Goal: Submit feedback/report problem: Submit feedback/report problem

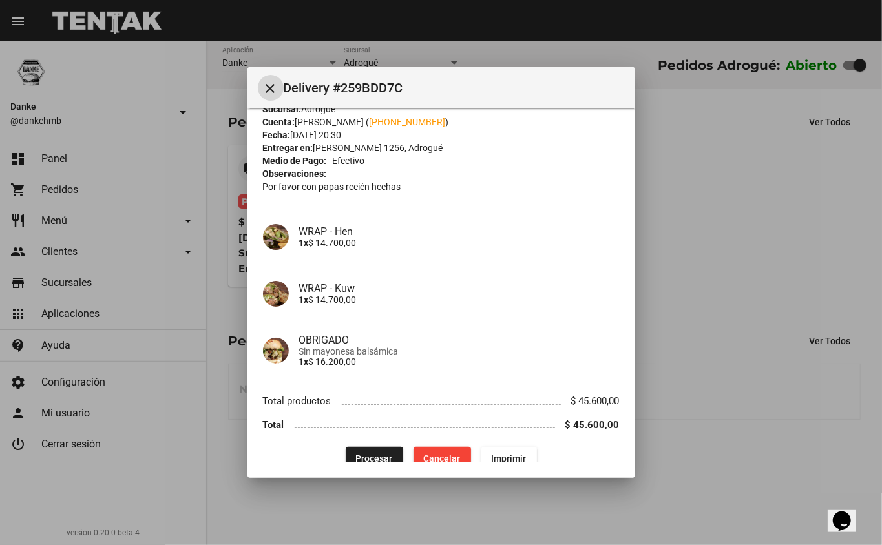
scroll to position [52, 0]
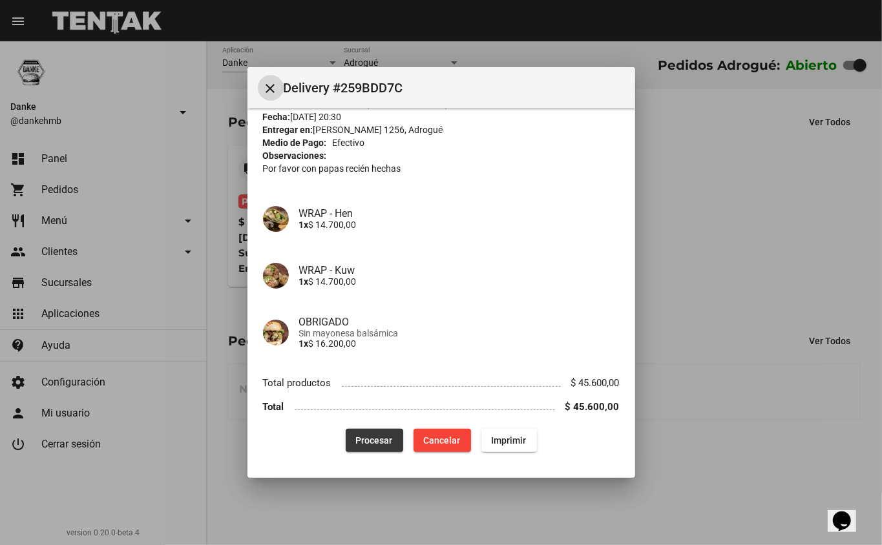
click at [366, 440] on span "Procesar" at bounding box center [374, 441] width 37 height 10
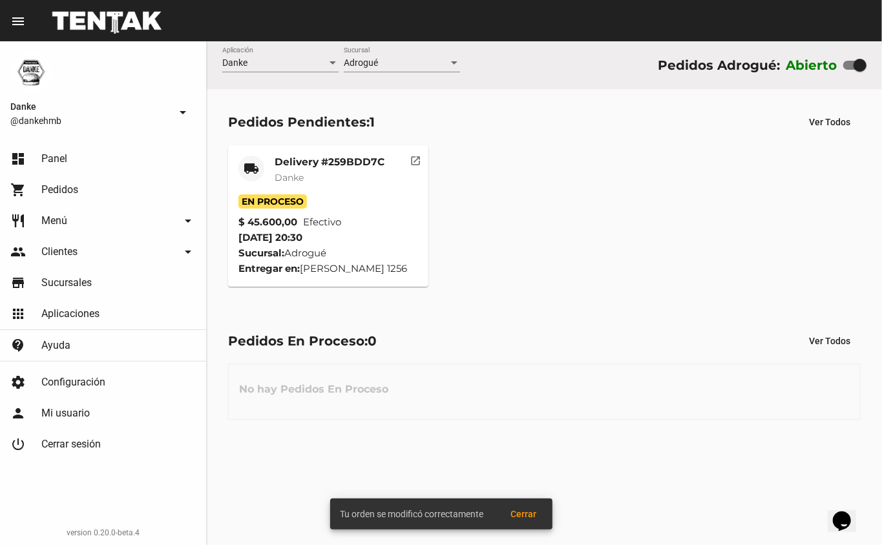
click at [310, 161] on mat-card-title "Delivery #259BDD7C" at bounding box center [330, 162] width 110 height 13
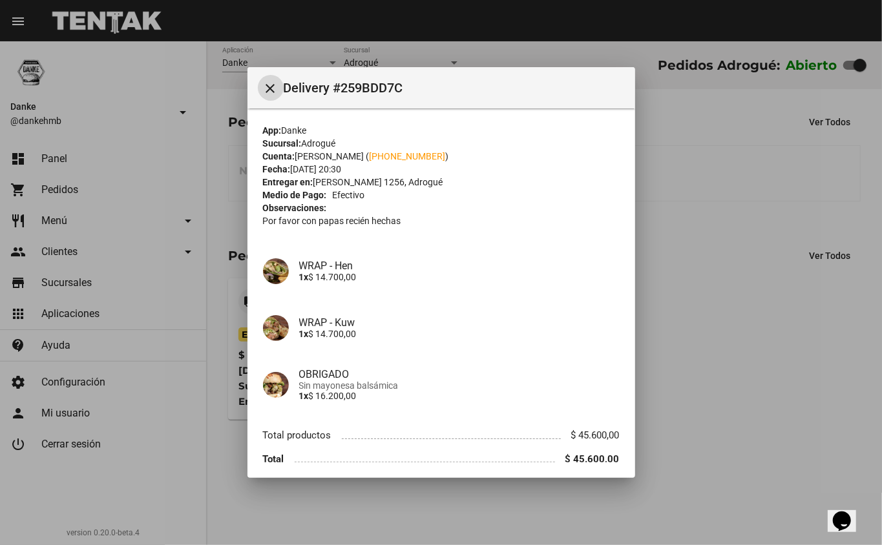
scroll to position [52, 0]
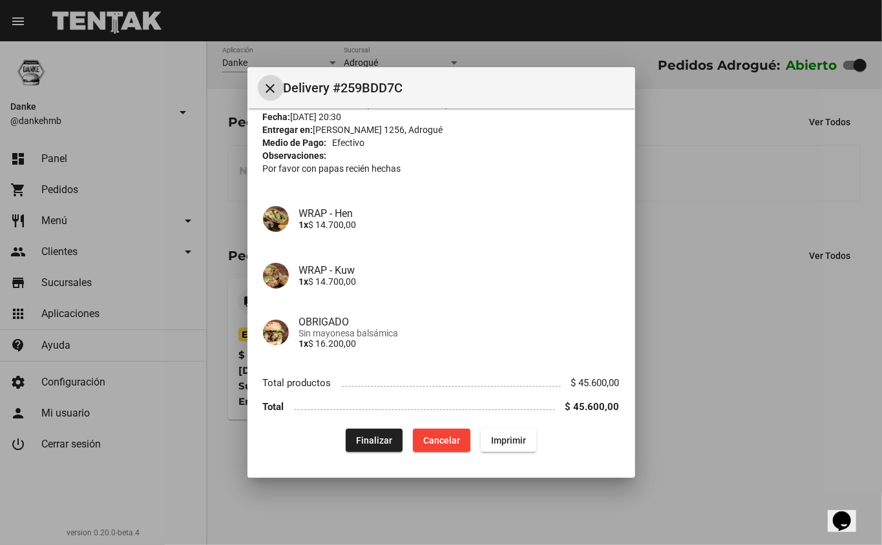
click at [756, 452] on div at bounding box center [441, 272] width 882 height 545
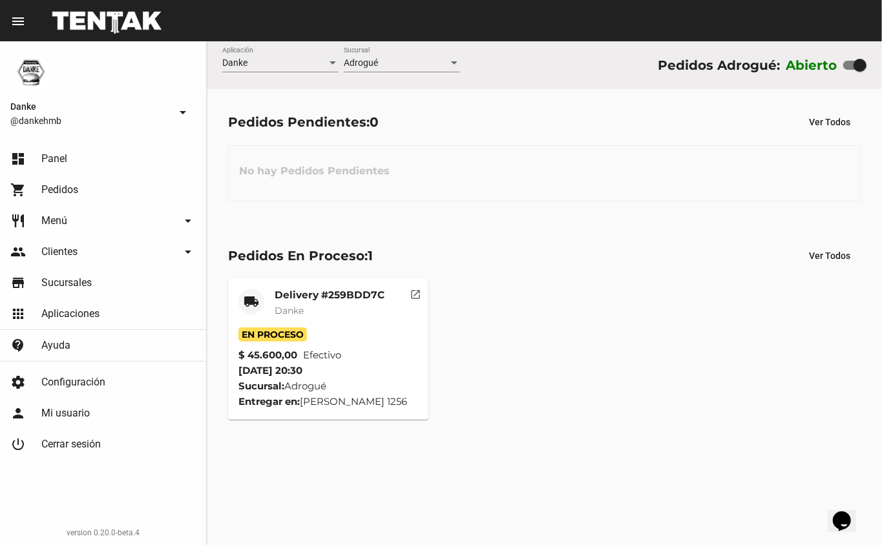
click at [288, 297] on mat-card-title "Delivery #259BDD7C" at bounding box center [330, 295] width 110 height 13
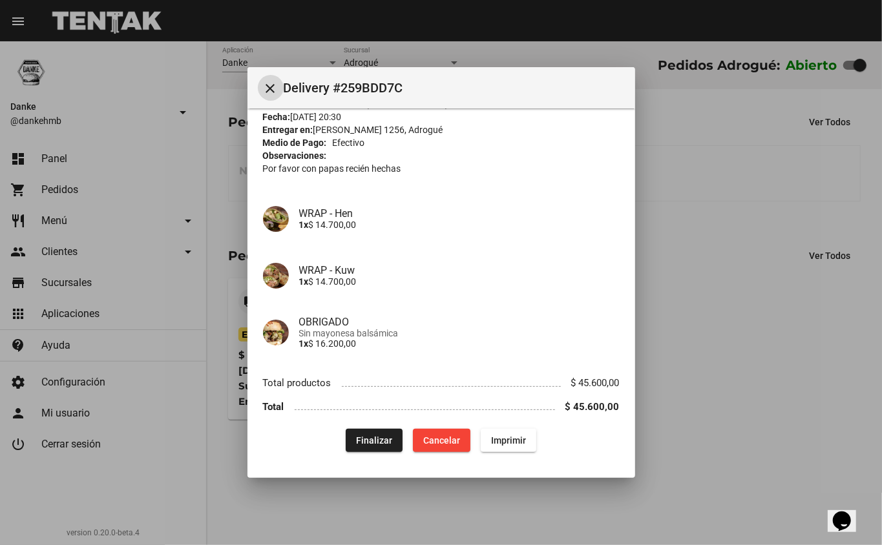
click at [706, 427] on div at bounding box center [441, 272] width 882 height 545
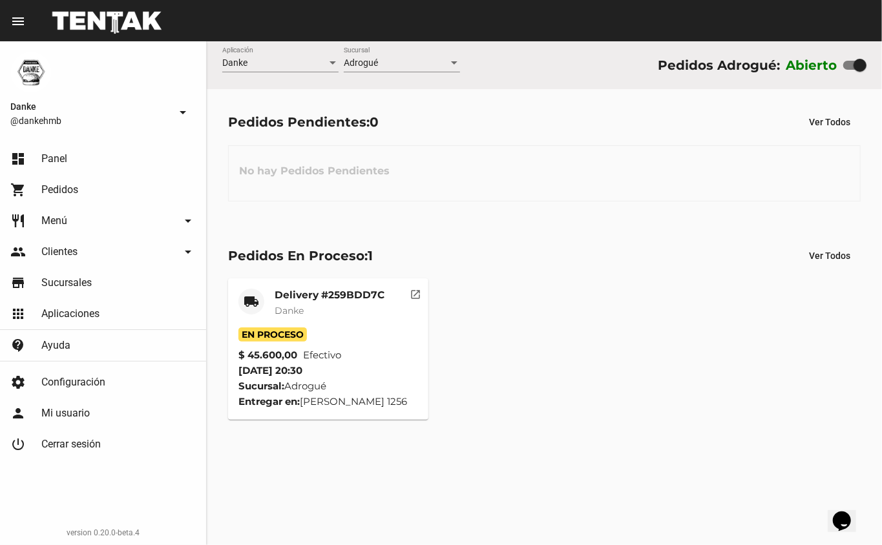
click at [292, 293] on mat-card-title "Delivery #259BDD7C" at bounding box center [330, 295] width 110 height 13
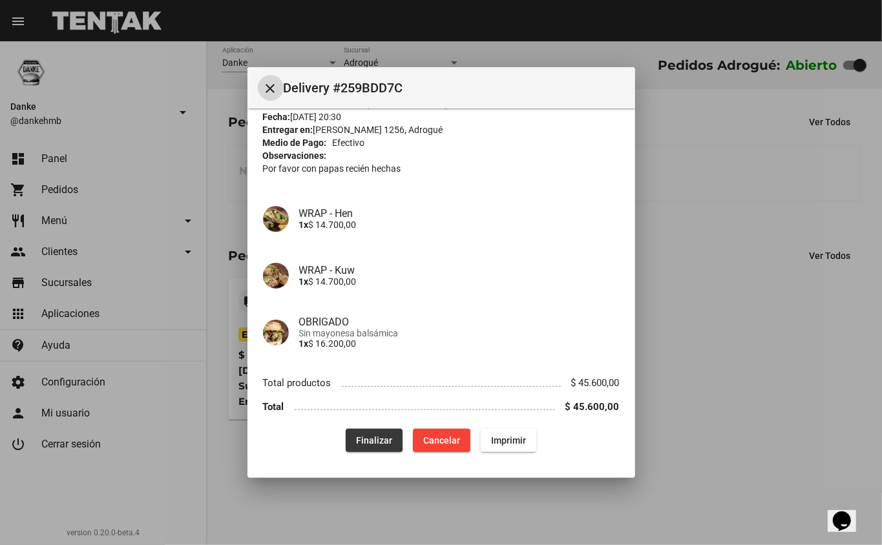
click at [357, 436] on span "Finalizar" at bounding box center [374, 441] width 36 height 10
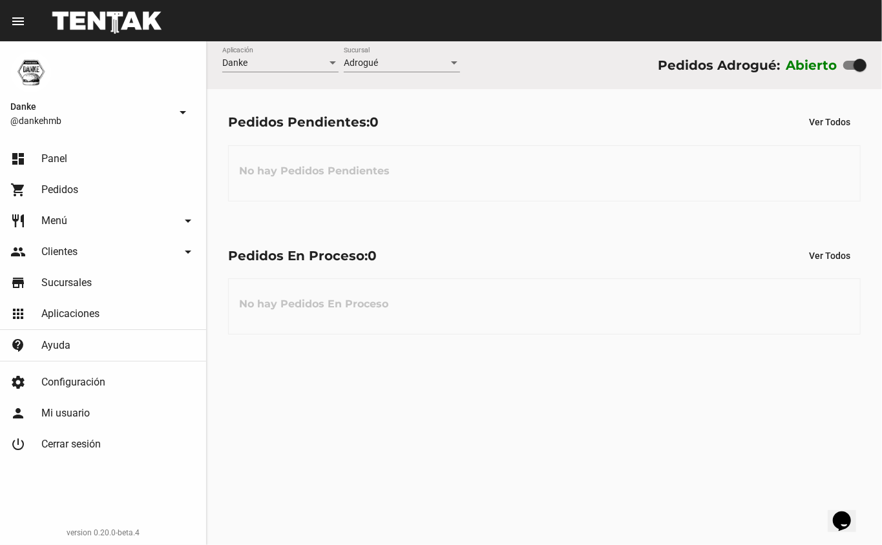
click at [856, 65] on div at bounding box center [860, 65] width 13 height 13
click at [850, 70] on input "checkbox" at bounding box center [849, 70] width 1 height 1
click at [854, 65] on div at bounding box center [860, 65] width 13 height 13
click at [850, 70] on input "checkbox" at bounding box center [849, 70] width 1 height 1
checkbox input "false"
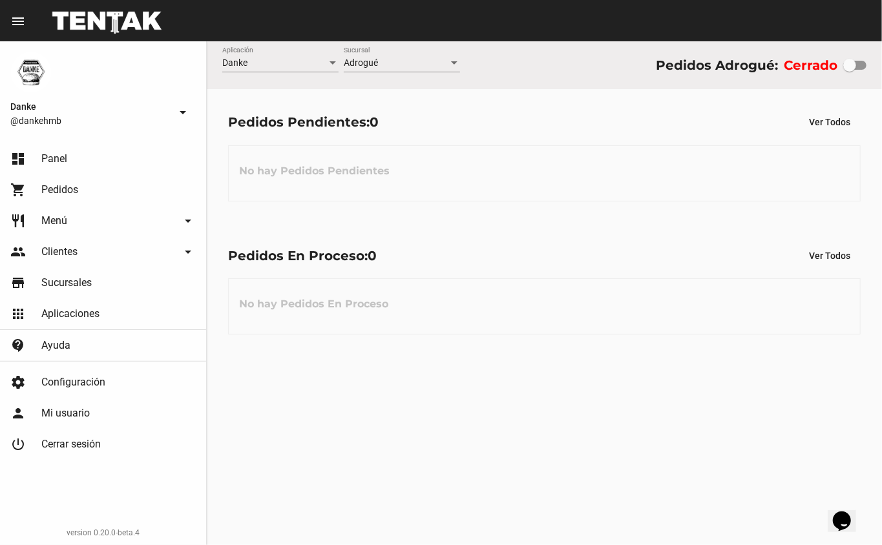
click at [849, 65] on div at bounding box center [849, 65] width 13 height 13
click at [849, 70] on input "checkbox" at bounding box center [849, 70] width 1 height 1
checkbox input "true"
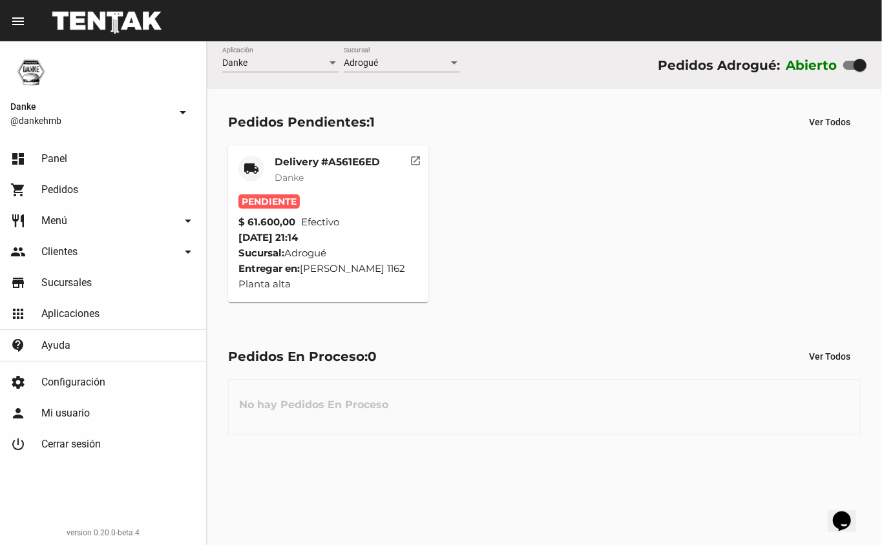
click at [293, 156] on mat-card-title "Delivery #A561E6ED" at bounding box center [327, 162] width 105 height 13
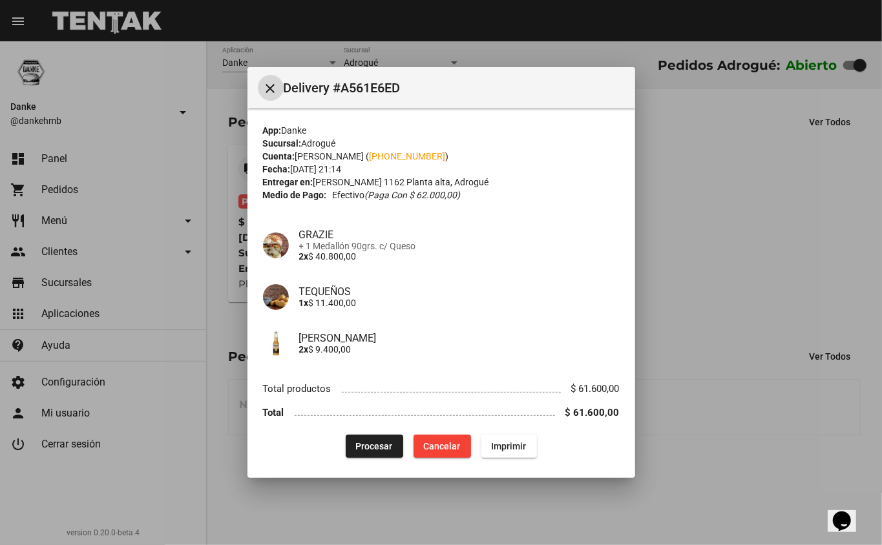
click at [361, 448] on span "Procesar" at bounding box center [374, 446] width 37 height 10
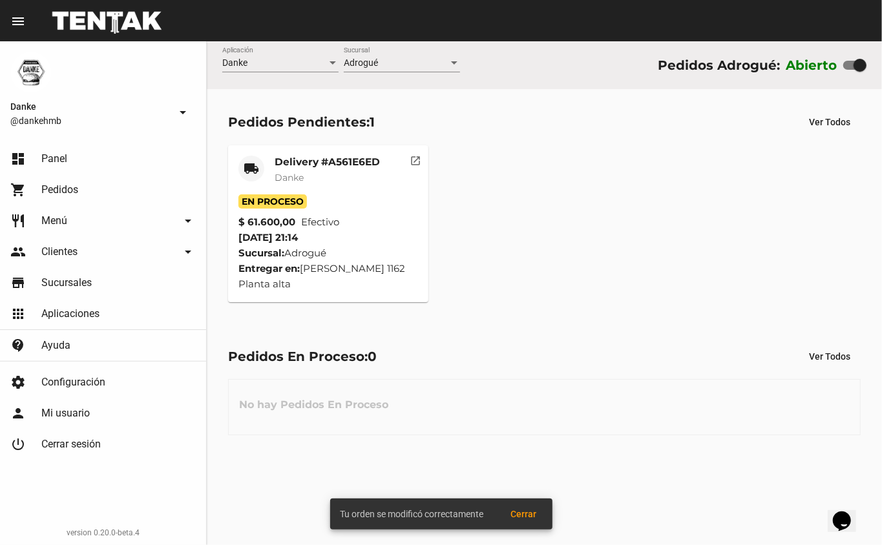
click at [258, 174] on mat-icon "local_shipping" at bounding box center [252, 169] width 16 height 16
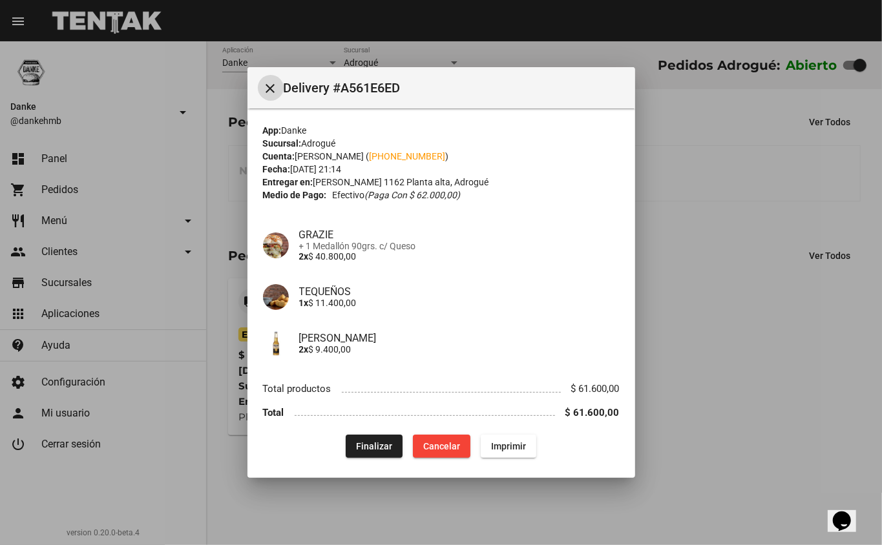
click at [719, 347] on div at bounding box center [441, 272] width 882 height 545
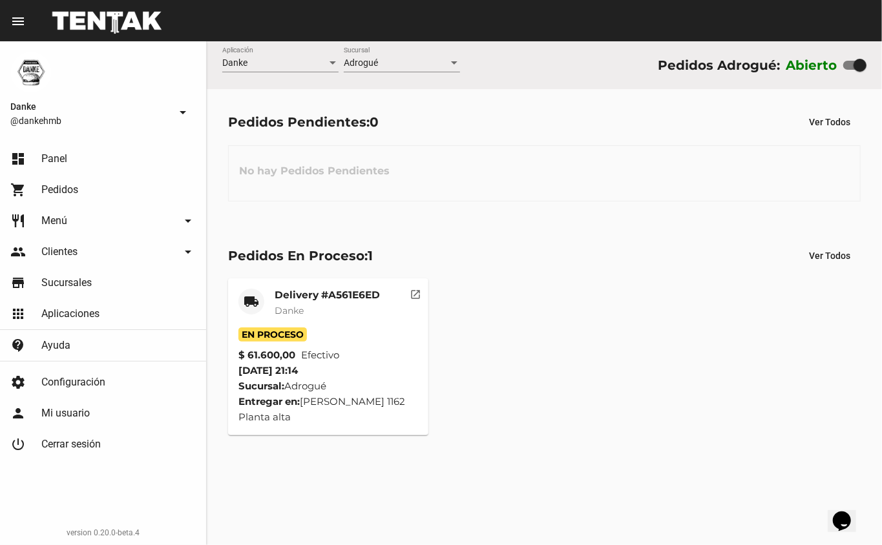
click at [280, 315] on span "Danke" at bounding box center [289, 311] width 29 height 12
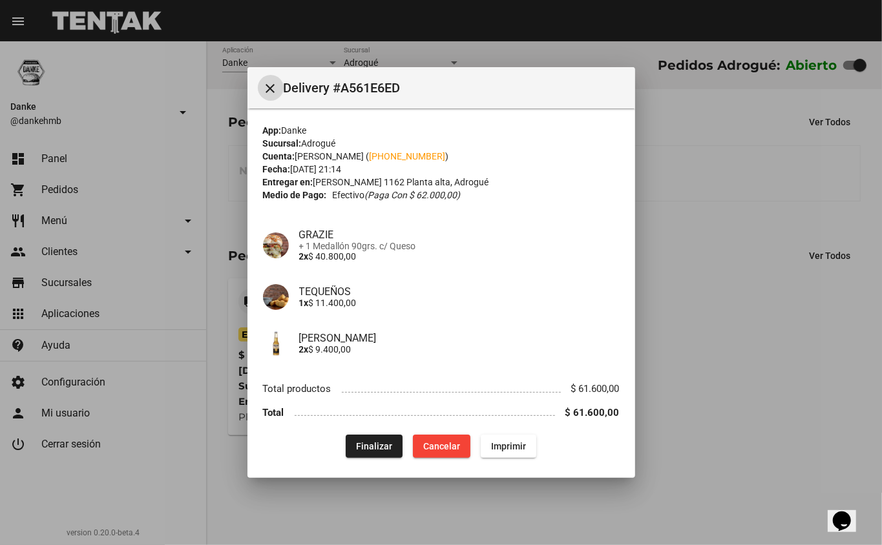
scroll to position [6, 0]
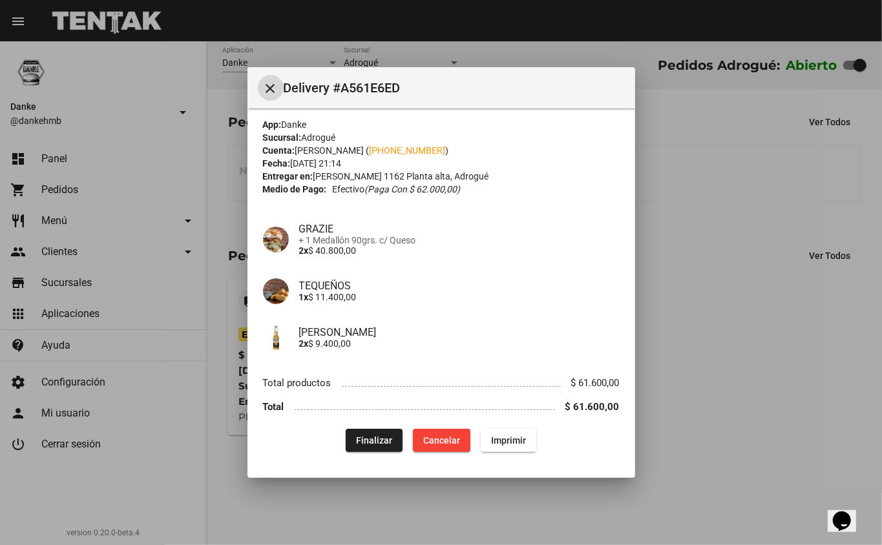
click at [370, 437] on span "Finalizar" at bounding box center [374, 441] width 36 height 10
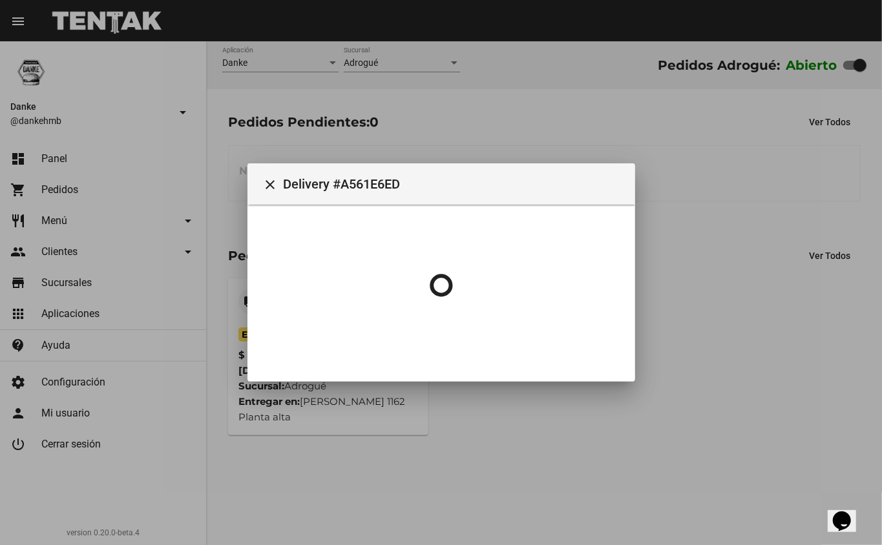
scroll to position [0, 0]
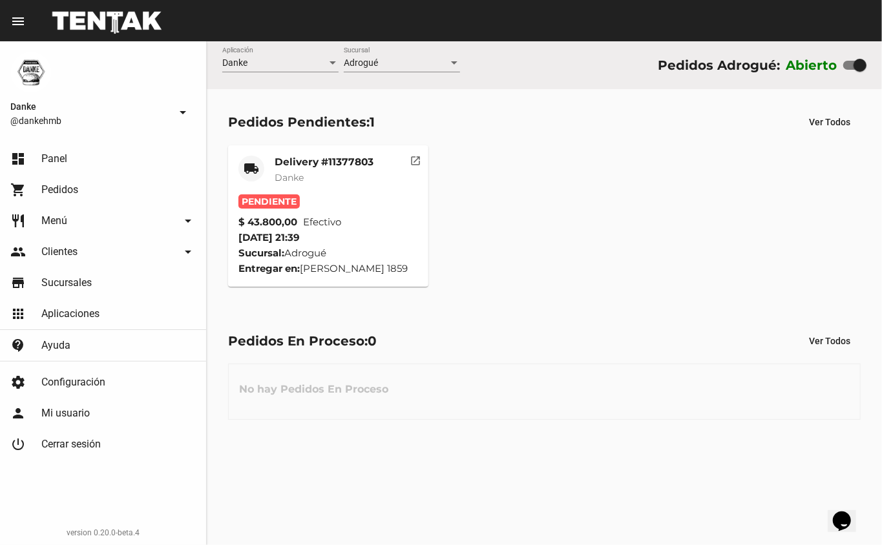
click at [293, 159] on mat-card-title "Delivery #11377803" at bounding box center [324, 162] width 99 height 13
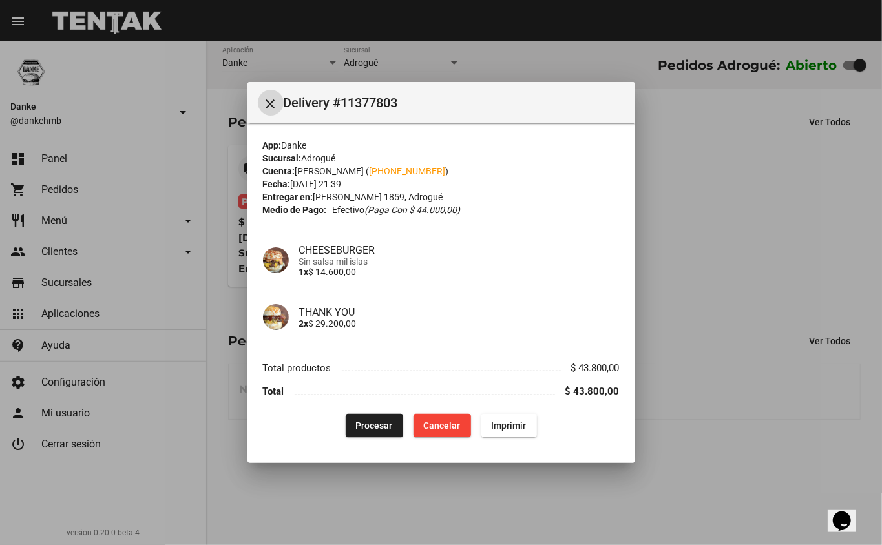
click at [376, 425] on span "Procesar" at bounding box center [374, 426] width 37 height 10
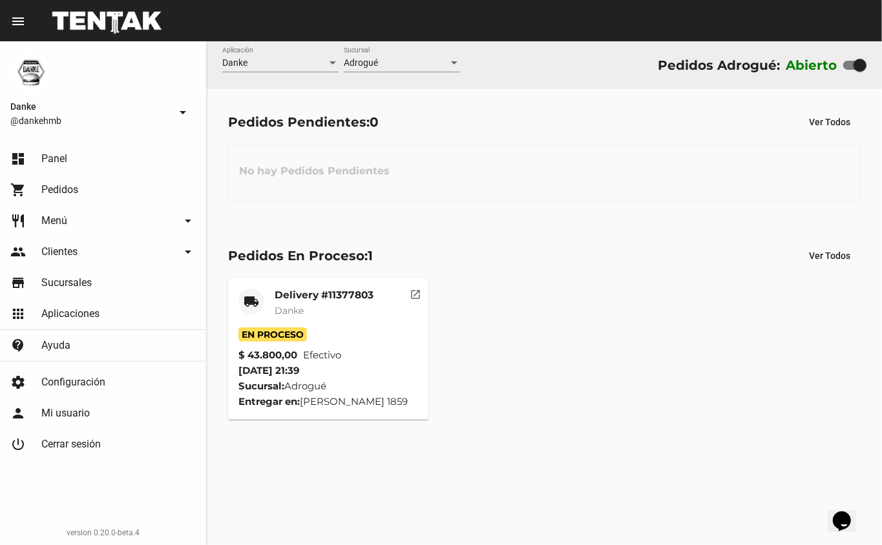
click at [309, 295] on mat-card-title "Delivery #11377803" at bounding box center [324, 295] width 99 height 13
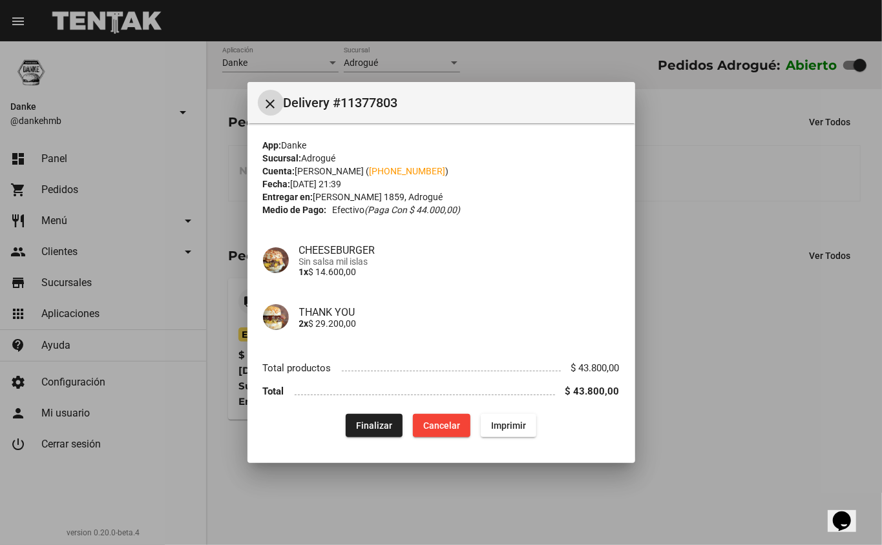
click at [698, 433] on div at bounding box center [441, 272] width 882 height 545
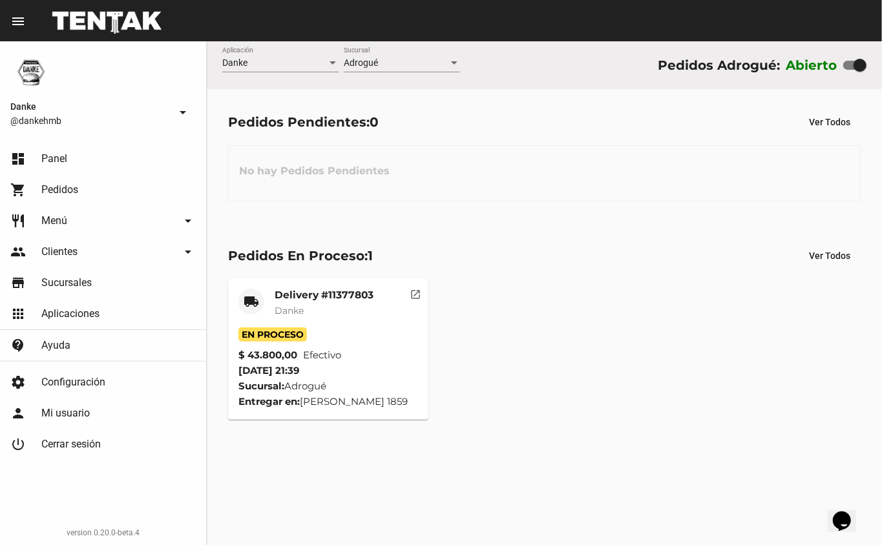
click at [300, 300] on mat-card-title "Delivery #11377803" at bounding box center [324, 295] width 99 height 13
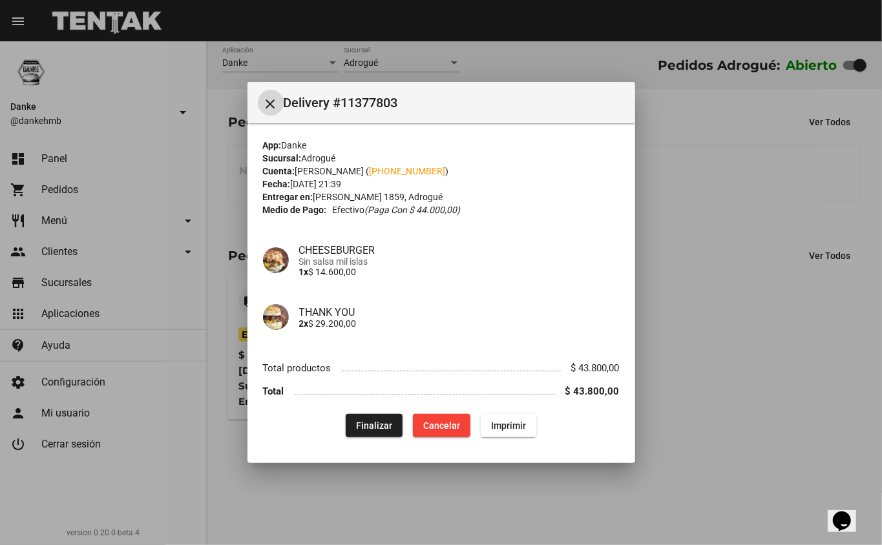
click at [704, 330] on div at bounding box center [441, 272] width 882 height 545
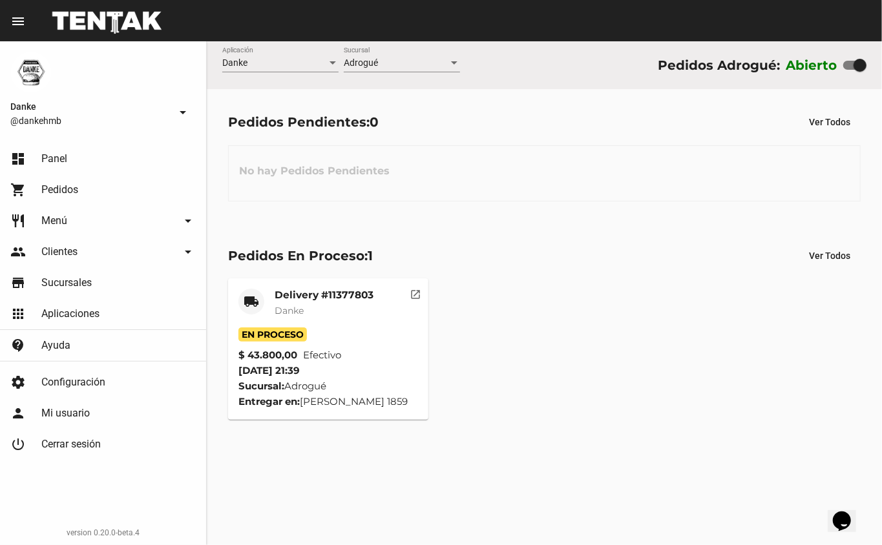
click at [298, 274] on div "local_shipping Delivery #11377803 Danke En Proceso $ 43.800,00 Efectivo [DATE] …" at bounding box center [544, 349] width 644 height 153
click at [292, 292] on mat-card-title "Delivery #11377803" at bounding box center [324, 295] width 99 height 13
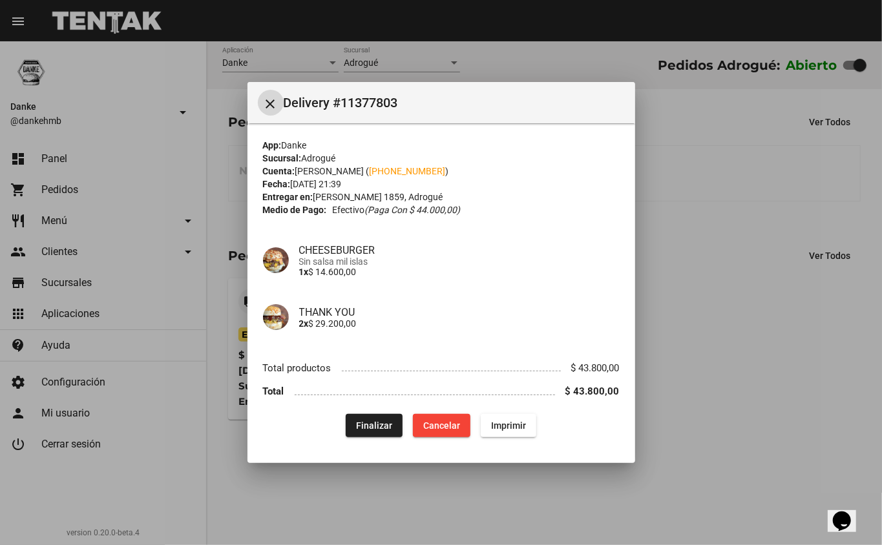
click at [368, 429] on span "Finalizar" at bounding box center [374, 426] width 36 height 10
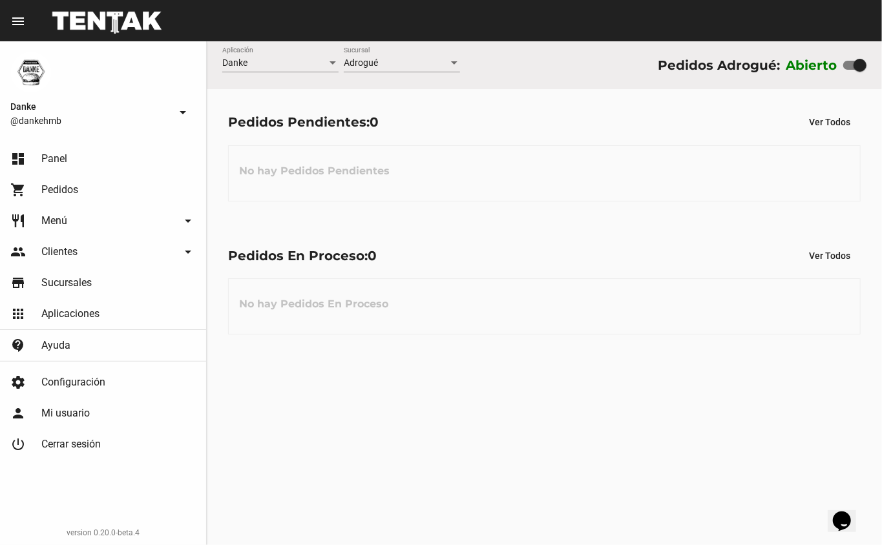
click at [838, 512] on icon "Widget de Chat" at bounding box center [841, 520] width 18 height 19
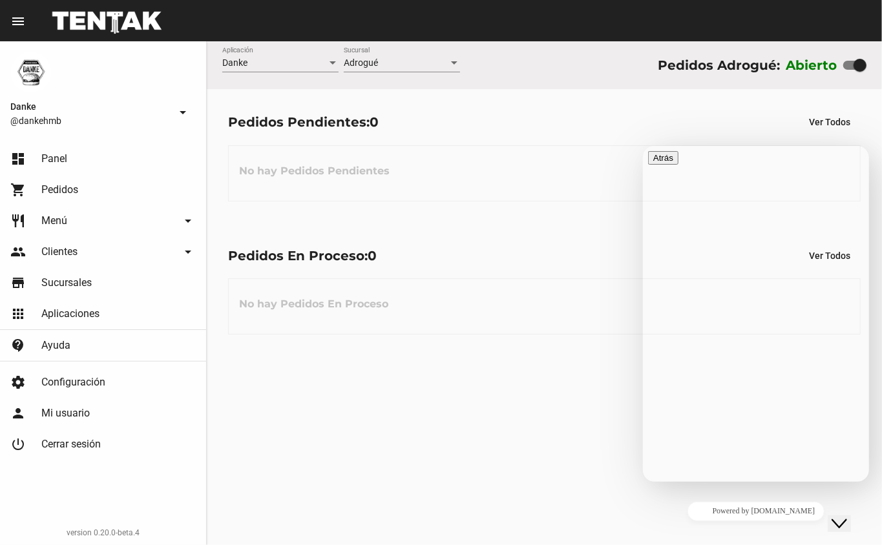
scroll to position [83, 0]
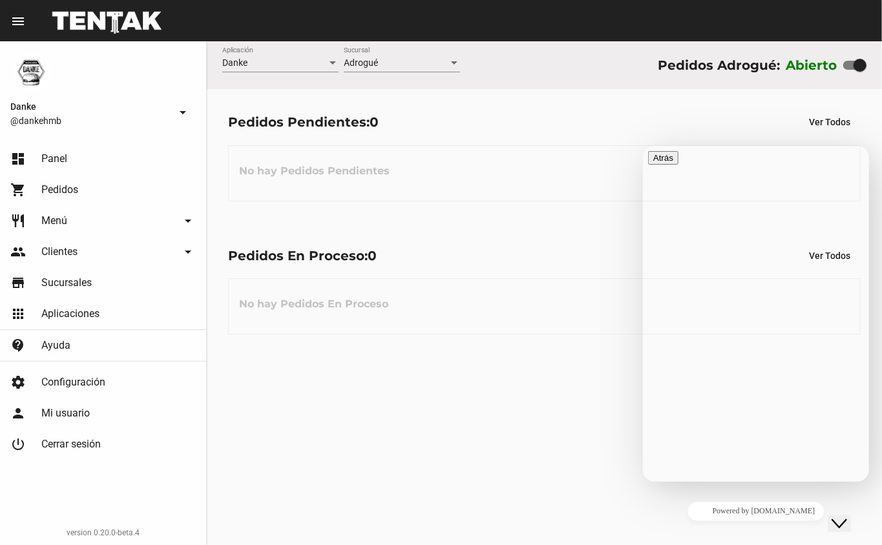
scroll to position [218, 0]
type input "adrogue"
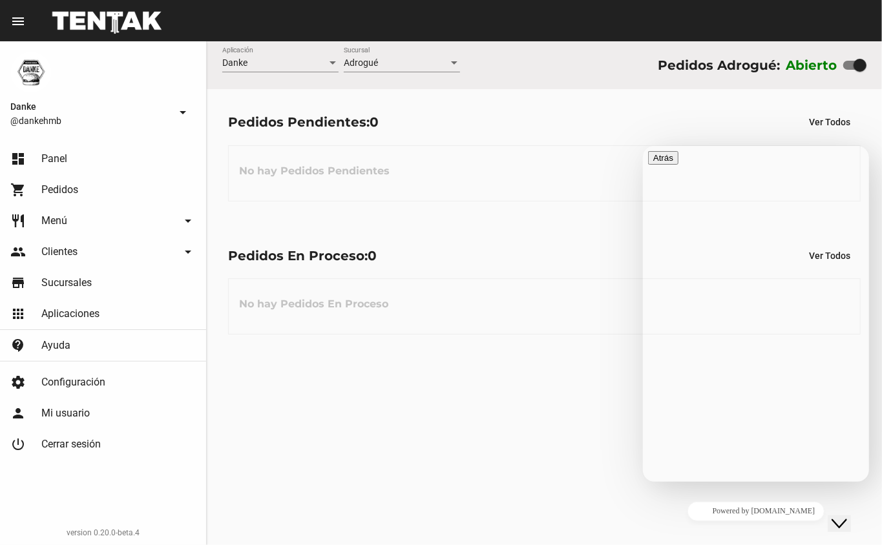
type textarea "n"
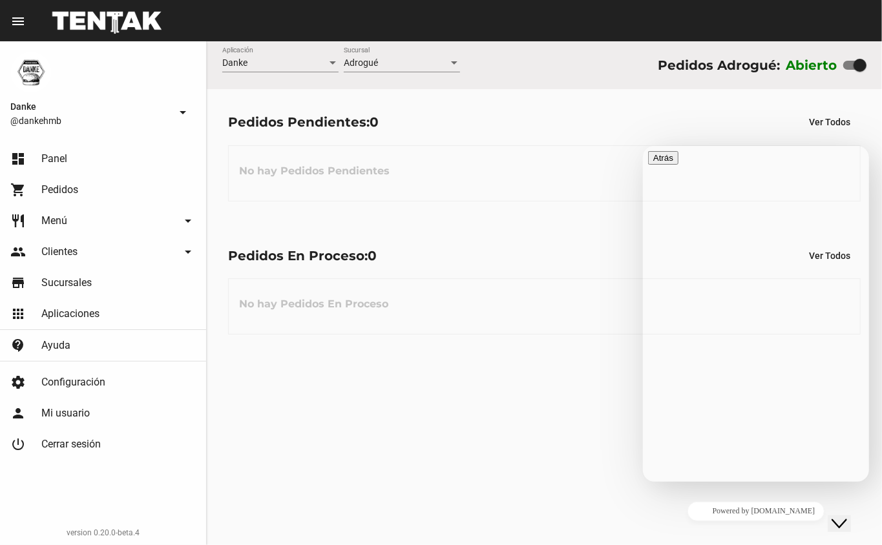
type textarea "no me ingresan los pedidoss con tarjeta"
click at [715, 220] on button "Volver a enviar" at bounding box center [681, 214] width 67 height 14
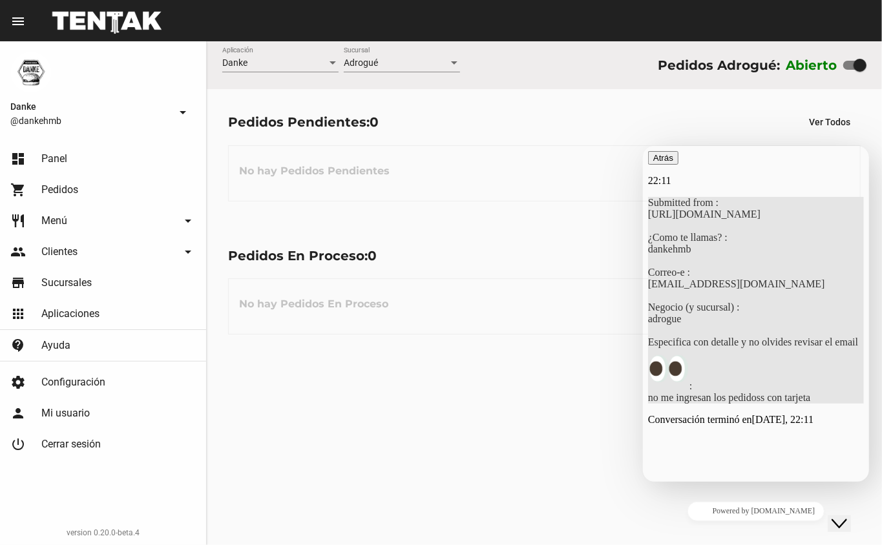
scroll to position [9, 0]
click at [653, 162] on icon "button" at bounding box center [653, 158] width 0 height 10
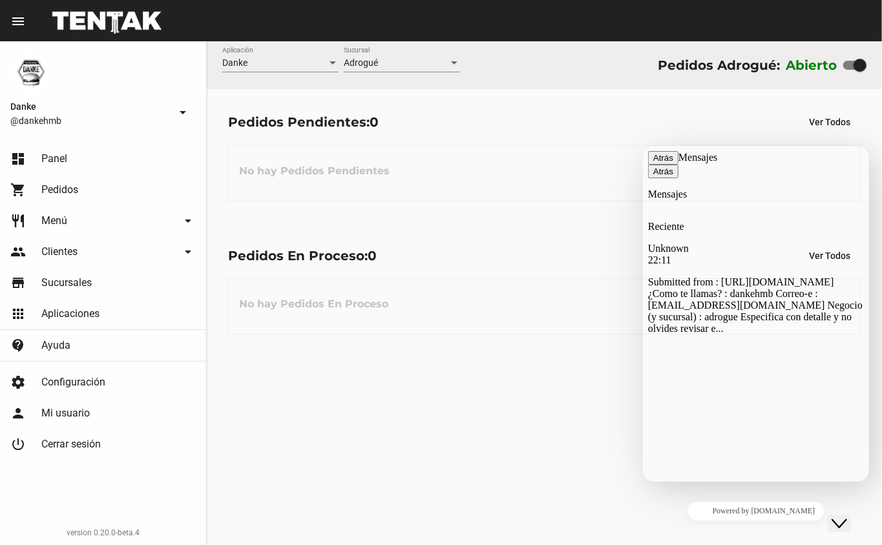
click at [561, 355] on div "Pedidos En Proceso: 0 Ver Todos No hay Pedidos En Proceso" at bounding box center [544, 289] width 675 height 133
click at [843, 522] on button "Close Chat This icon closes the chat window." at bounding box center [838, 523] width 23 height 17
